Goal: Navigation & Orientation: Find specific page/section

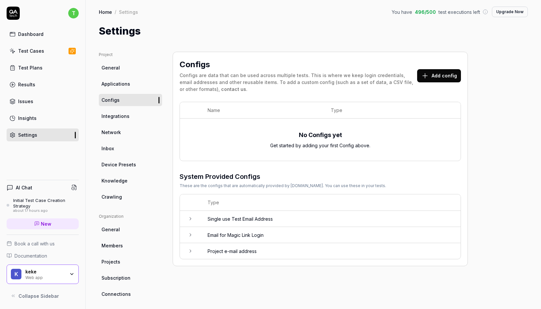
click at [31, 46] on link "Test Cases" at bounding box center [43, 51] width 72 height 13
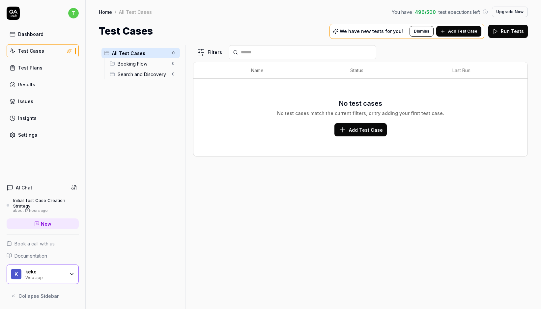
click at [31, 67] on div "Test Plans" at bounding box center [30, 67] width 24 height 7
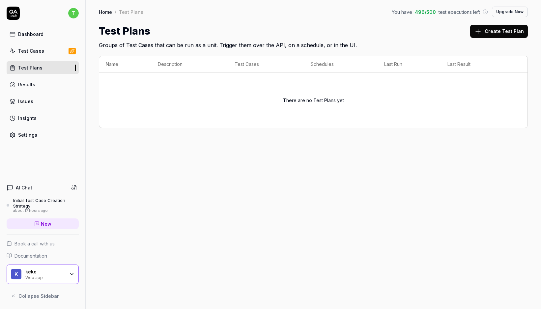
click at [32, 48] on div "Test Cases" at bounding box center [31, 50] width 26 height 7
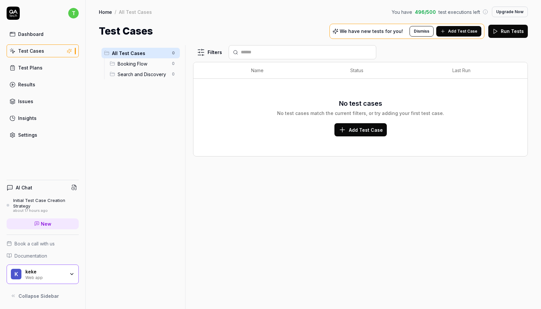
click at [30, 36] on div "Dashboard" at bounding box center [30, 34] width 25 height 7
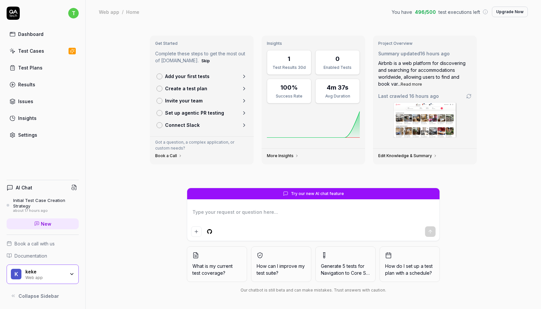
type textarea "*"
